Goal: Transaction & Acquisition: Subscribe to service/newsletter

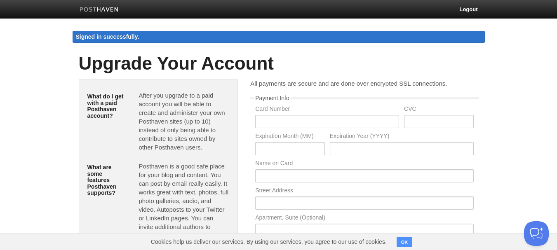
click at [186, 137] on p "After you upgrade to a paid account you will be able to create and administer y…" at bounding box center [184, 121] width 91 height 61
click at [291, 127] on input "text" at bounding box center [327, 121] width 144 height 13
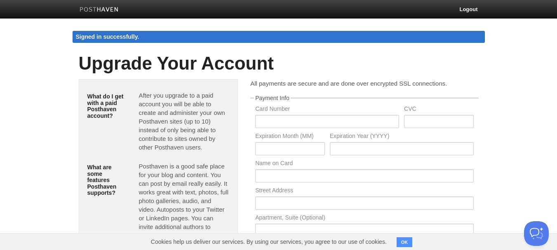
click at [288, 111] on label "Card Number" at bounding box center [327, 110] width 144 height 8
click at [294, 120] on input "text" at bounding box center [327, 121] width 144 height 13
type input "[CREDIT_CARD_NUMBER]"
type input "241"
type input "11"
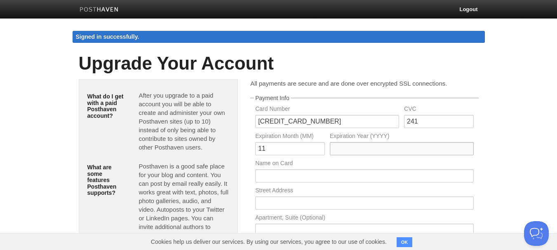
type input "2027"
type input "[PERSON_NAME]"
click at [423, 115] on div "CVC 241" at bounding box center [439, 119] width 74 height 27
click at [426, 121] on input "241" at bounding box center [438, 121] width 69 height 13
type input "2"
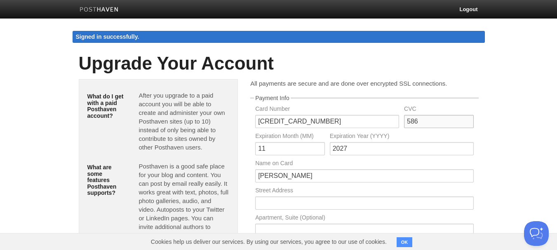
type input "586"
click at [283, 203] on input "text" at bounding box center [364, 203] width 218 height 13
type input "P.O BOX 385"
type input "Kaimosi"
type input "50309"
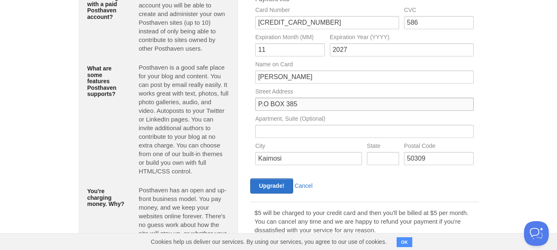
scroll to position [116, 0]
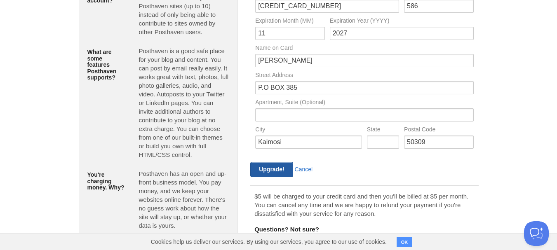
click at [276, 170] on input "Upgrade!" at bounding box center [271, 169] width 42 height 15
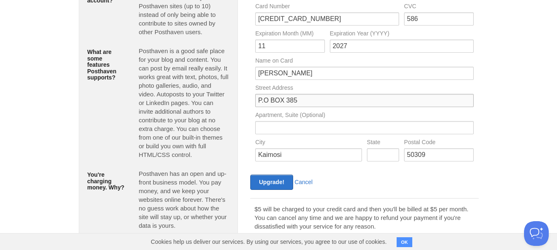
click at [420, 106] on input "P.O BOX 385" at bounding box center [364, 100] width 218 height 13
click at [274, 180] on input "Upgrade!" at bounding box center [271, 182] width 42 height 15
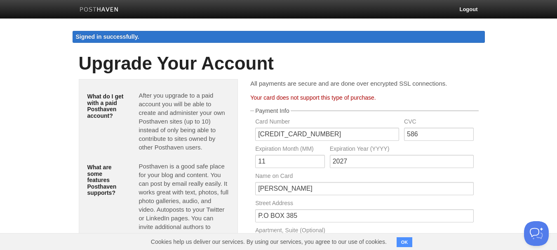
click at [212, 200] on p "Posthaven is a good safe place for your blog and content. You can post by email…" at bounding box center [184, 218] width 91 height 113
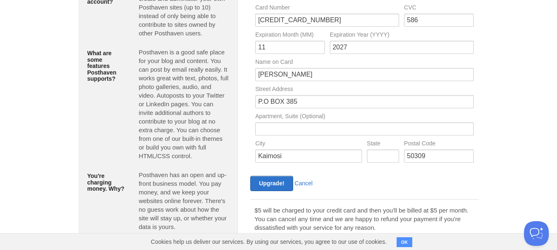
scroll to position [161, 0]
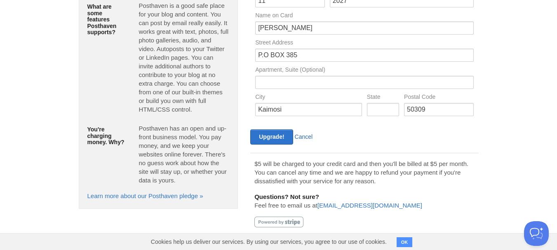
click at [308, 136] on link "Cancel" at bounding box center [304, 137] width 18 height 7
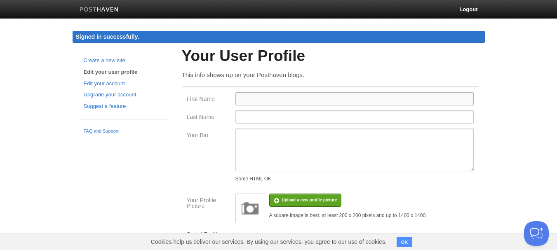
click at [263, 102] on input "First Name" at bounding box center [355, 98] width 238 height 13
type input "[PERSON_NAME]"
type input "Manyali"
